Goal: Check status: Check status

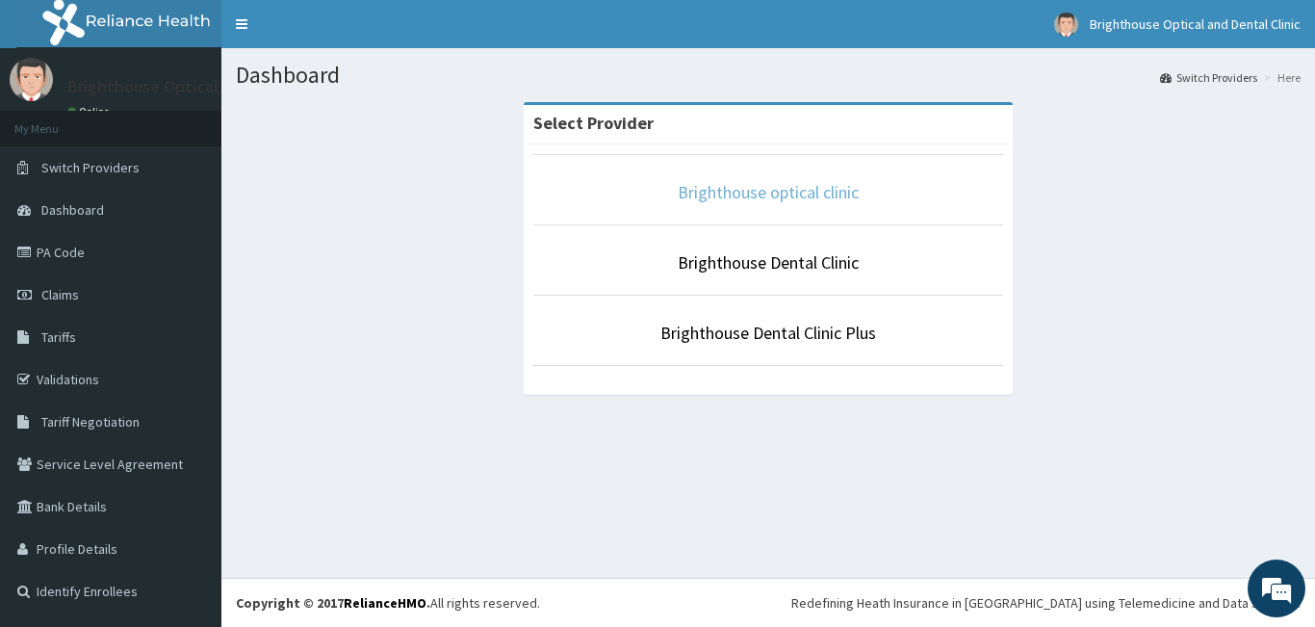
click at [781, 191] on link "Brighthouse optical clinic" at bounding box center [768, 192] width 181 height 22
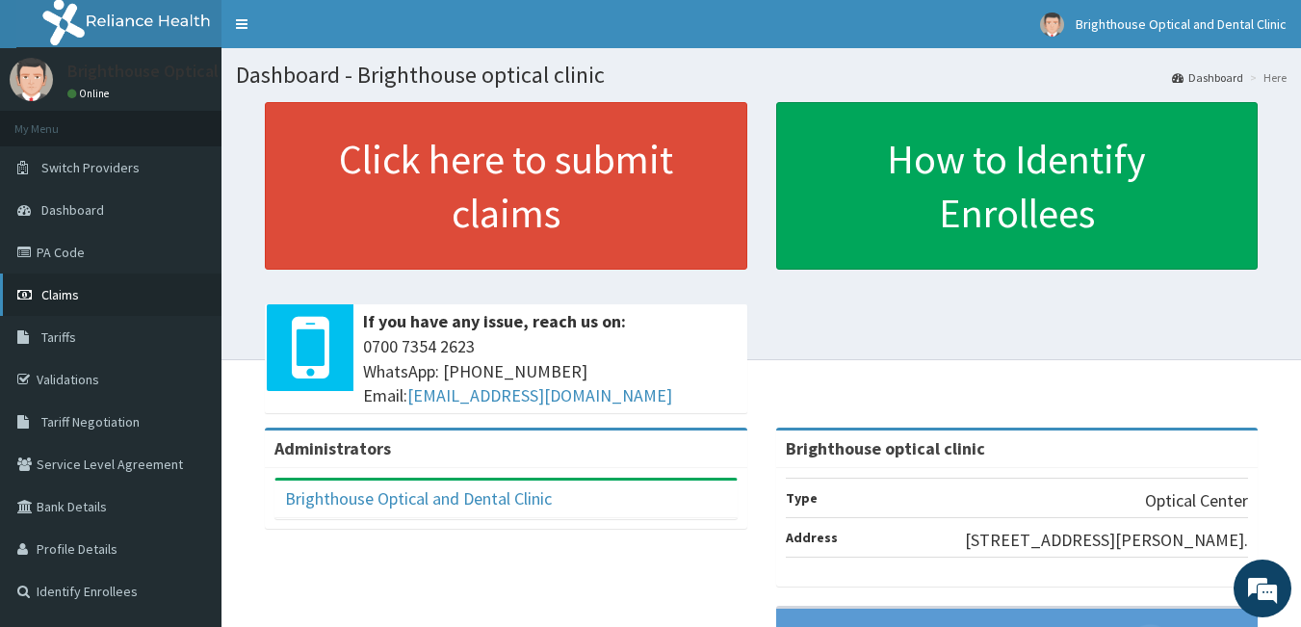
click at [98, 298] on link "Claims" at bounding box center [110, 294] width 221 height 42
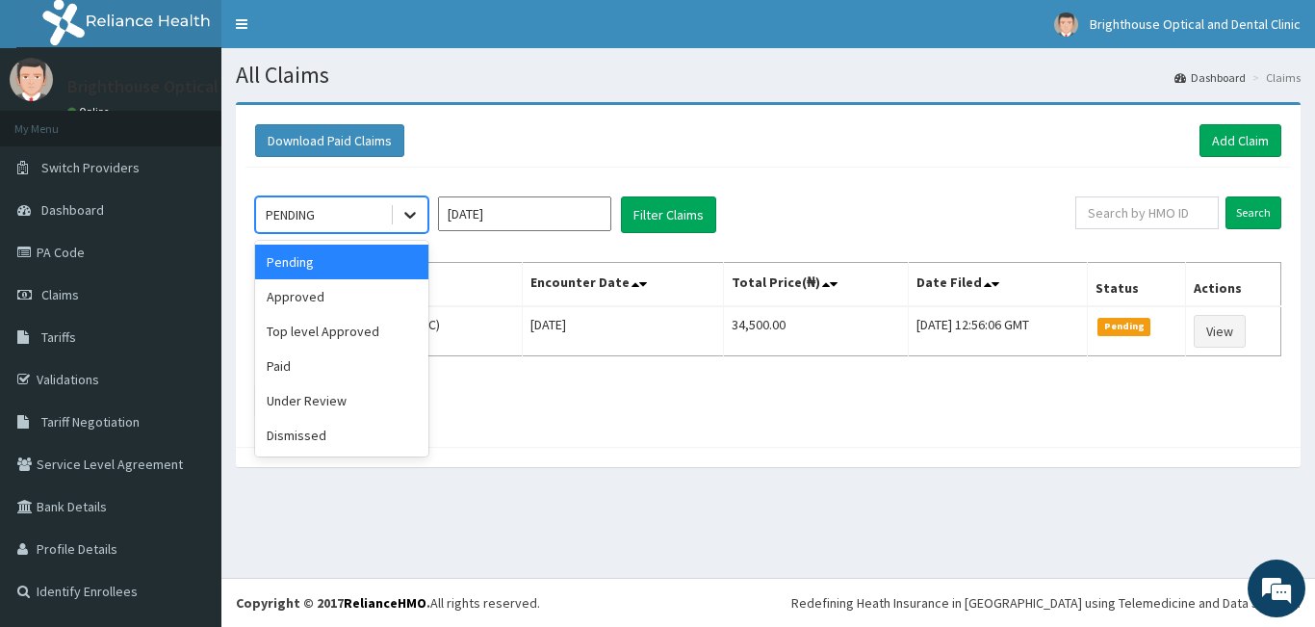
click at [408, 218] on icon at bounding box center [410, 214] width 19 height 19
click at [337, 292] on div "Approved" at bounding box center [341, 296] width 173 height 35
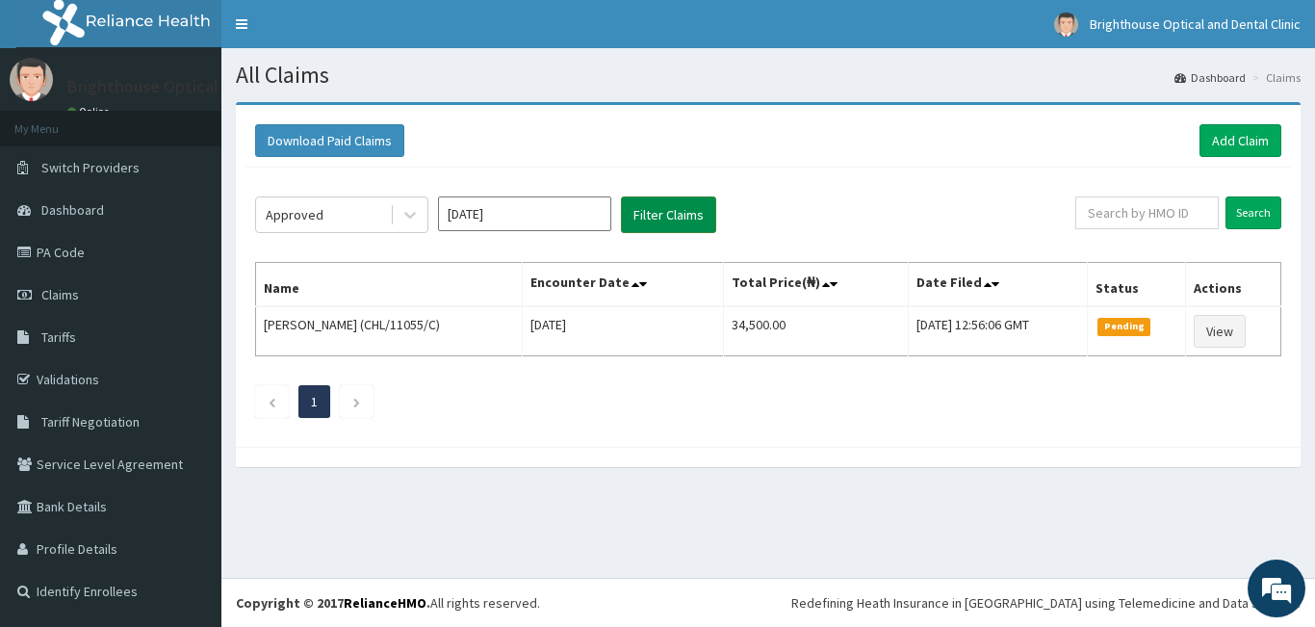
click at [686, 204] on button "Filter Claims" at bounding box center [668, 214] width 95 height 37
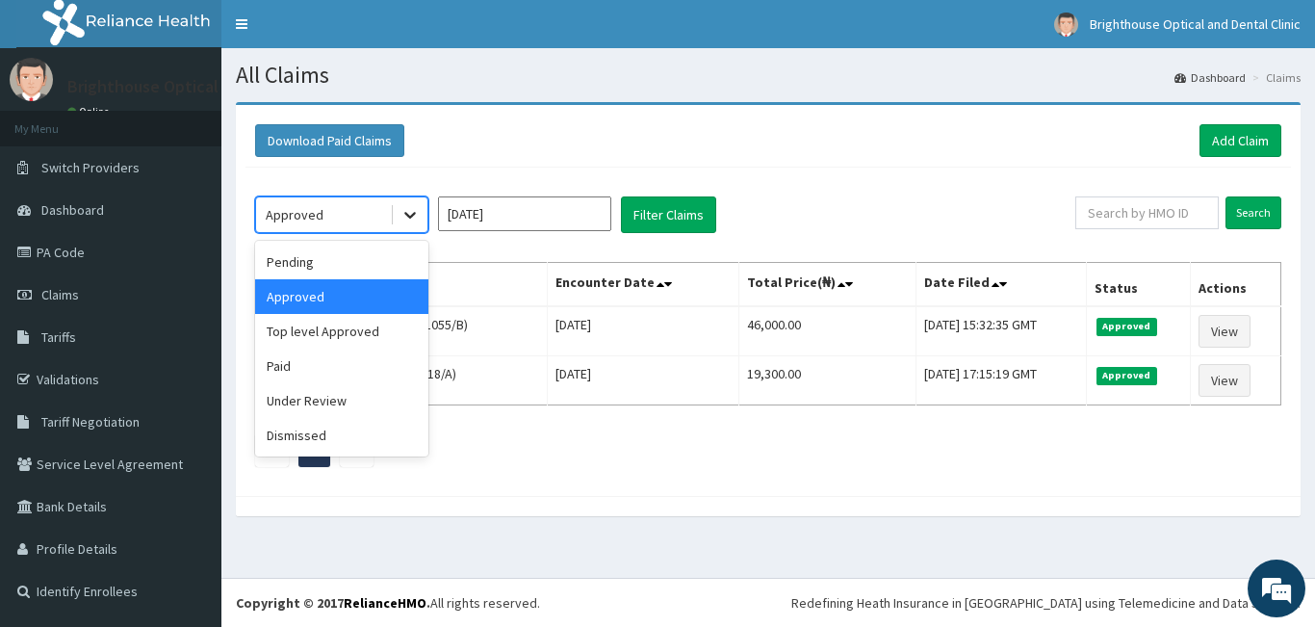
click at [406, 216] on icon at bounding box center [410, 214] width 19 height 19
click at [307, 367] on div "Paid" at bounding box center [341, 366] width 173 height 35
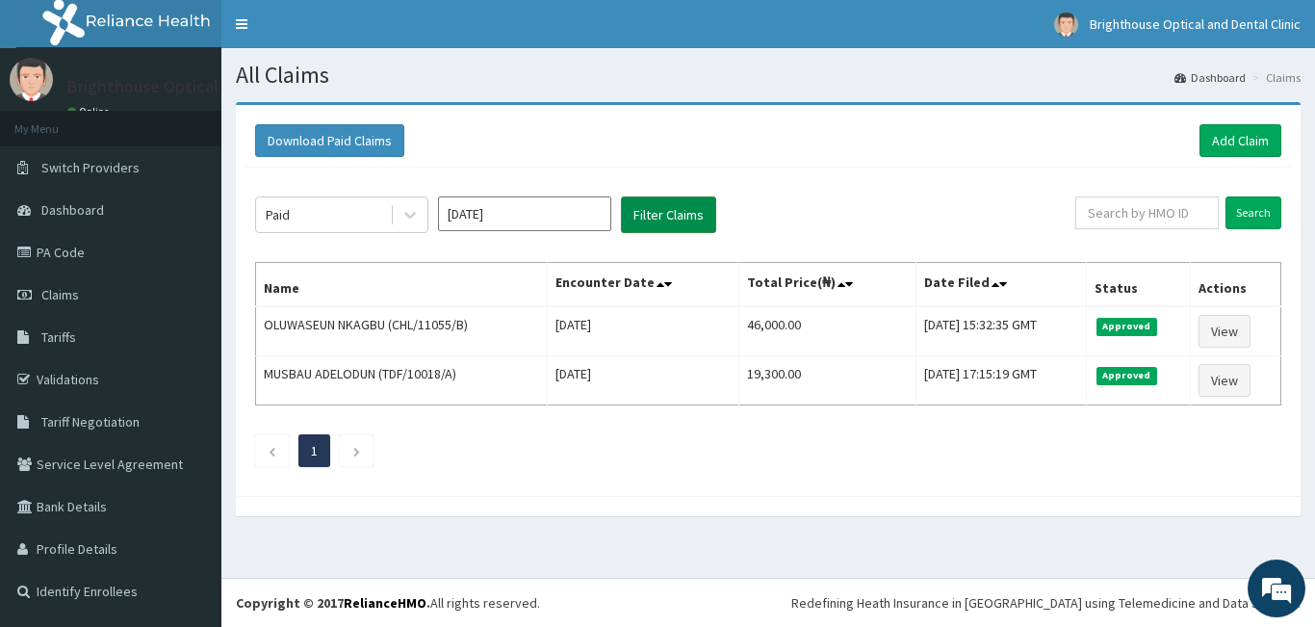
click at [648, 213] on button "Filter Claims" at bounding box center [668, 214] width 95 height 37
